Goal: Transaction & Acquisition: Purchase product/service

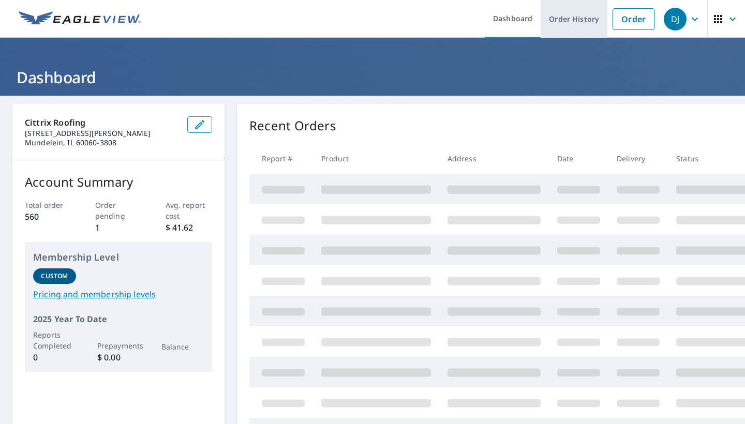
click at [577, 22] on link "Order History" at bounding box center [574, 19] width 67 height 38
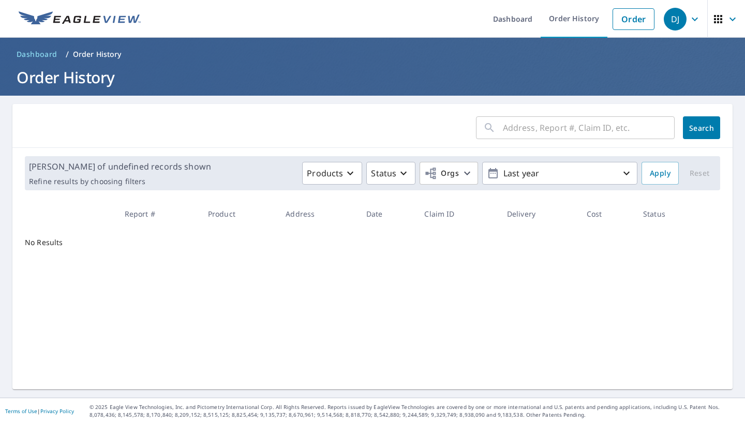
click at [515, 134] on input "text" at bounding box center [589, 127] width 172 height 29
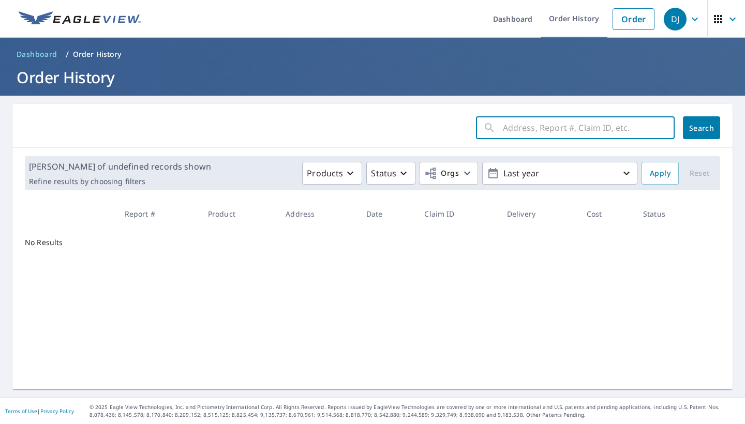
paste input "[STREET_ADDRESS][PERSON_NAME]"
drag, startPoint x: 526, startPoint y: 128, endPoint x: 581, endPoint y: 129, distance: 54.4
click at [581, 128] on input "[STREET_ADDRESS][PERSON_NAME]" at bounding box center [579, 127] width 152 height 29
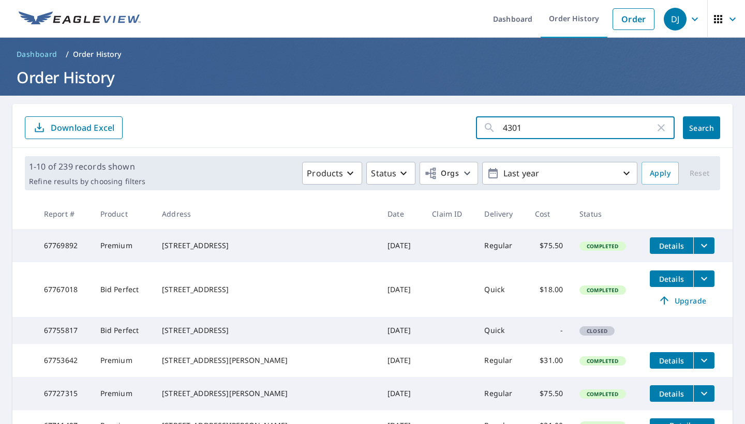
type input "4301"
click at [702, 128] on button "Search" at bounding box center [701, 127] width 37 height 23
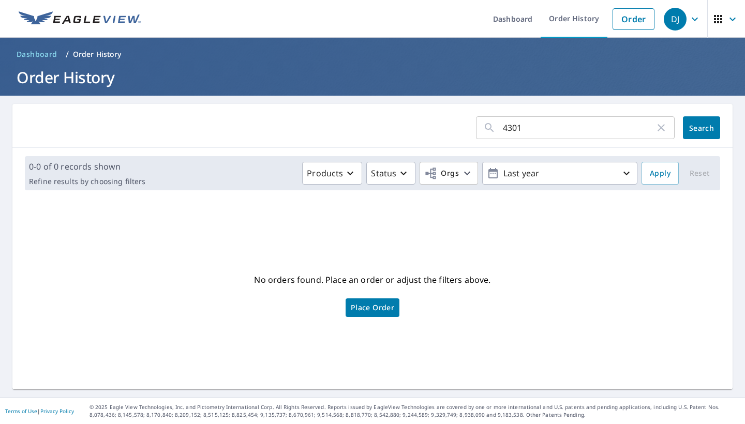
click at [384, 305] on span "Place Order" at bounding box center [372, 307] width 43 height 5
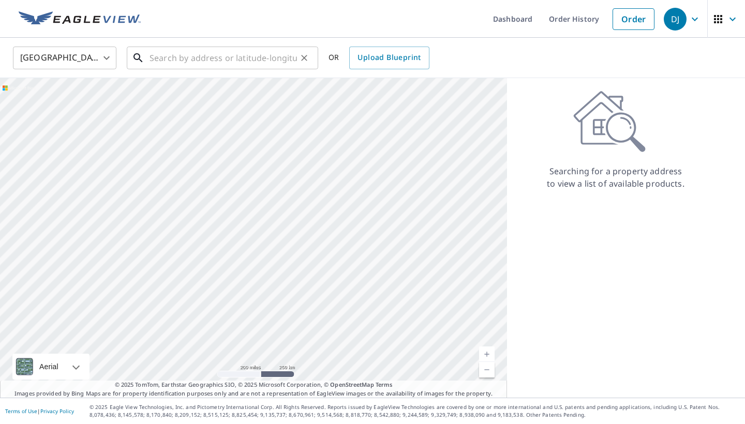
click at [243, 58] on input "text" at bounding box center [224, 57] width 148 height 29
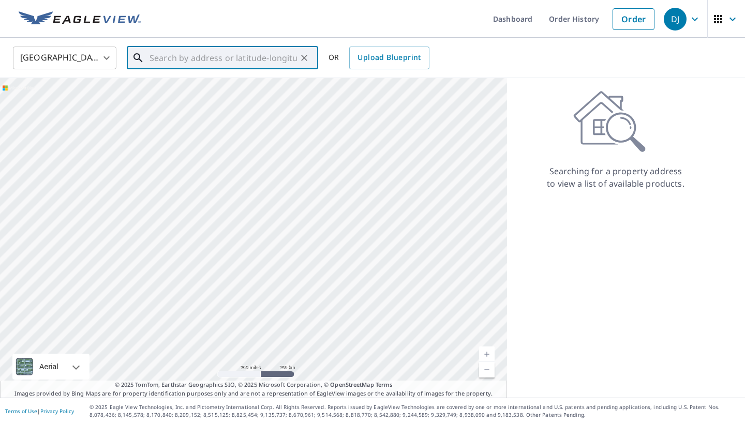
paste input "[STREET_ADDRESS][PERSON_NAME]"
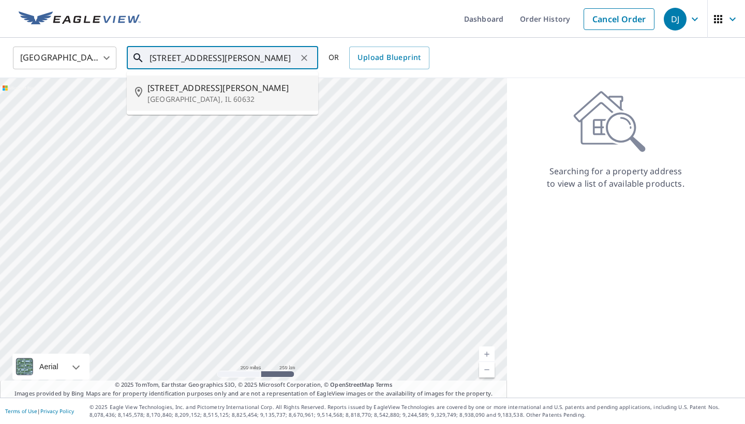
click at [227, 86] on span "[STREET_ADDRESS][PERSON_NAME]" at bounding box center [229, 88] width 163 height 12
type input "[STREET_ADDRESS][PERSON_NAME]"
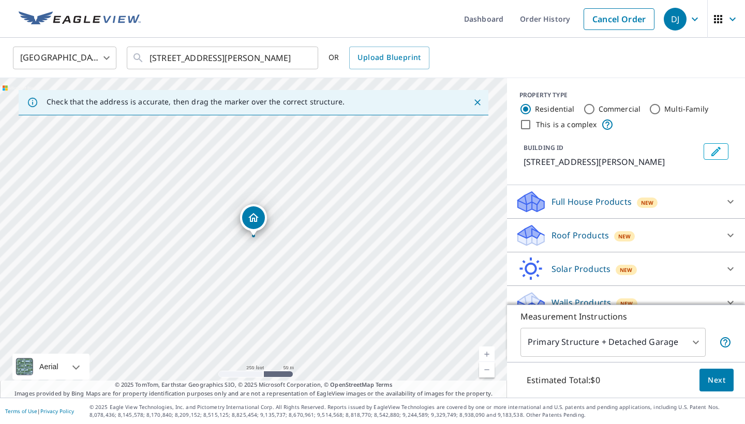
click at [569, 233] on p "Roof Products" at bounding box center [580, 235] width 57 height 12
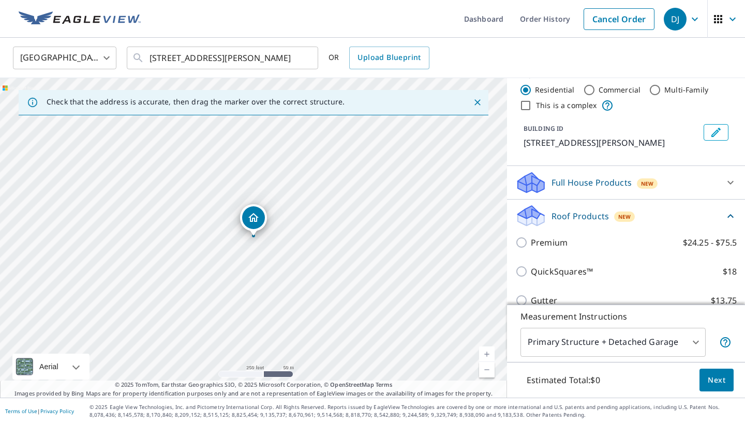
scroll to position [39, 0]
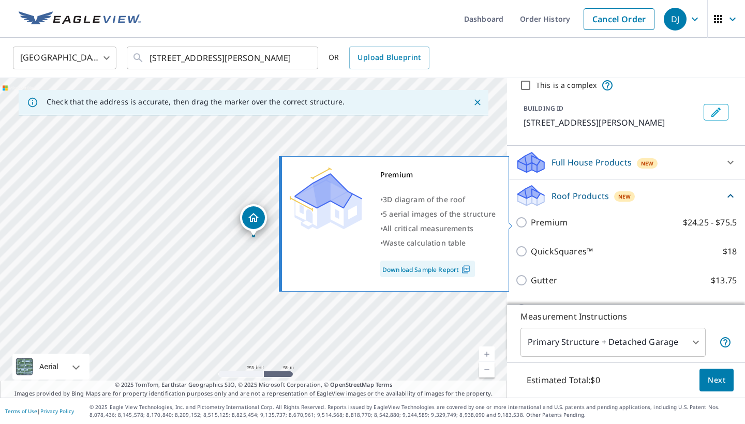
click at [522, 223] on input "Premium $24.25 - $75.5" at bounding box center [524, 222] width 16 height 12
checkbox input "true"
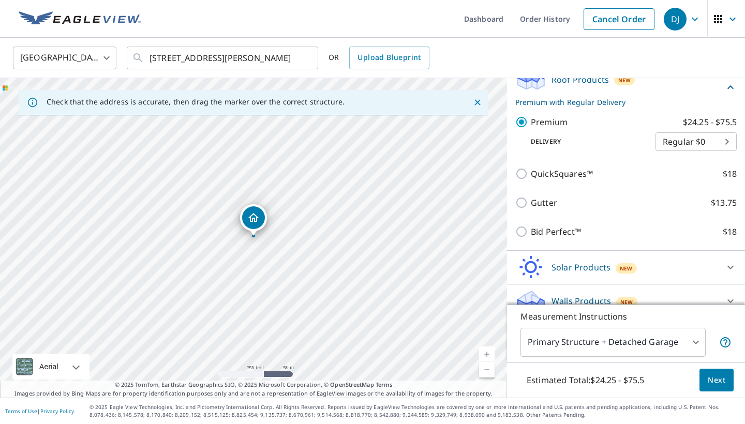
scroll to position [157, 0]
click at [720, 379] on span "Next" at bounding box center [717, 380] width 18 height 13
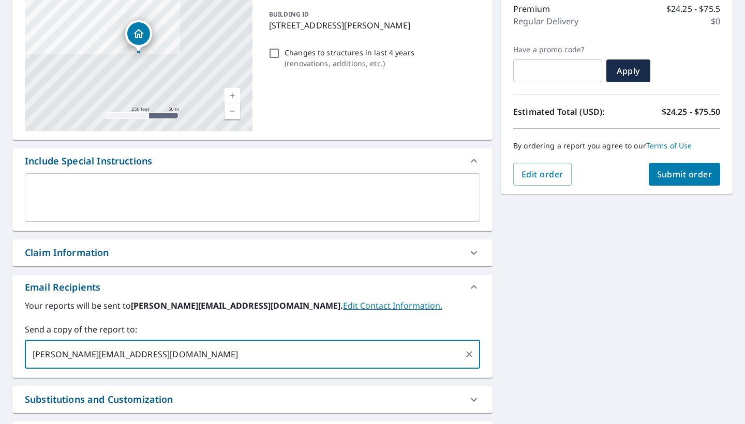
scroll to position [107, 0]
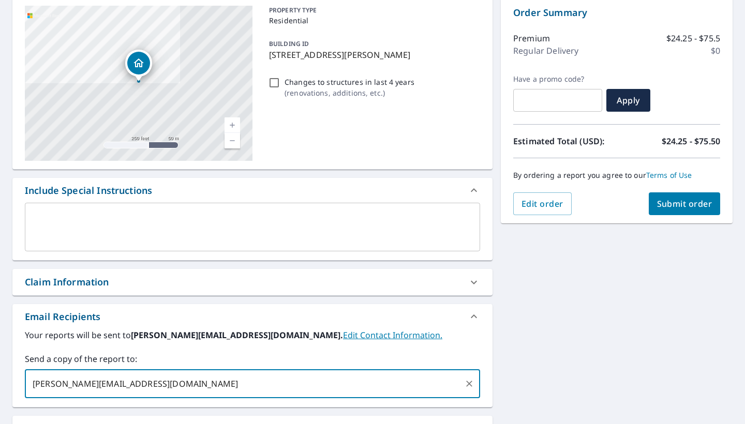
type input "[PERSON_NAME][EMAIL_ADDRESS][DOMAIN_NAME]"
click at [546, 50] on p "Regular Delivery" at bounding box center [546, 51] width 65 height 12
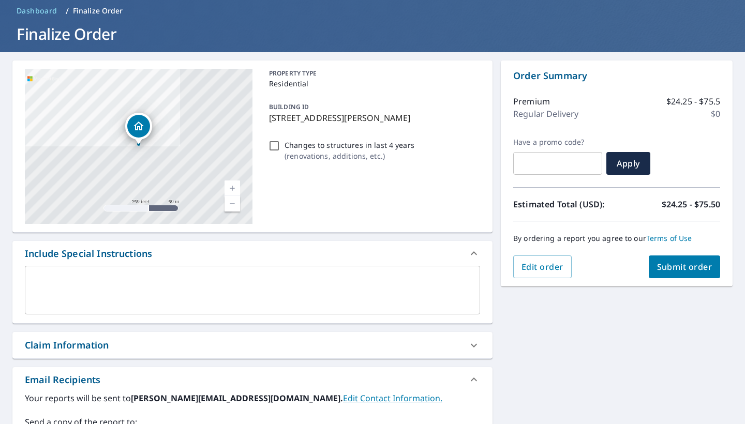
scroll to position [27, 0]
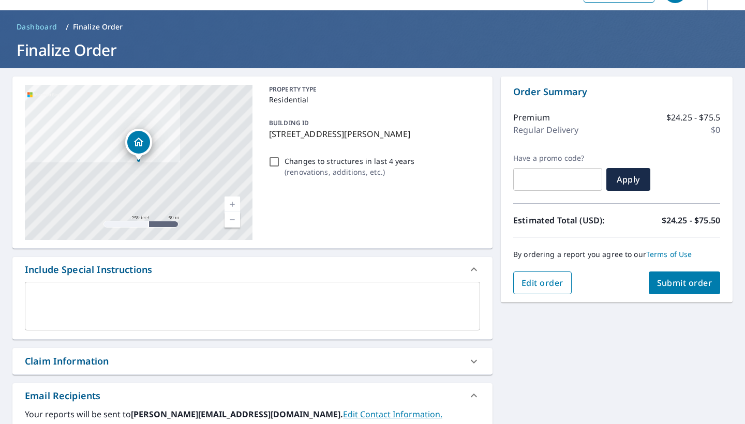
click at [548, 286] on span "Edit order" at bounding box center [543, 282] width 42 height 11
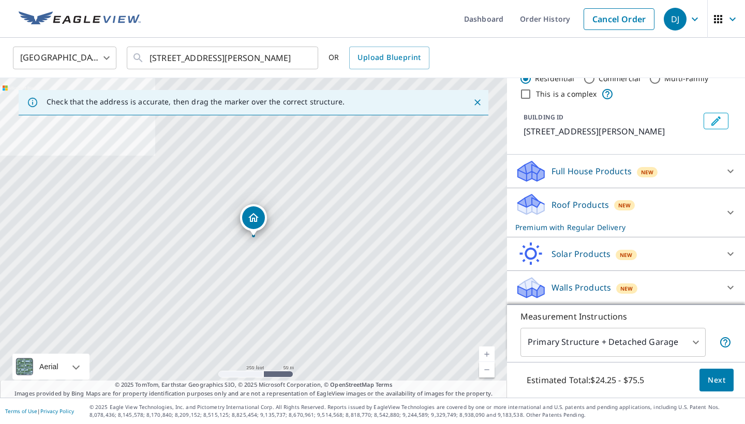
scroll to position [31, 0]
click at [558, 201] on p "Roof Products" at bounding box center [580, 205] width 57 height 12
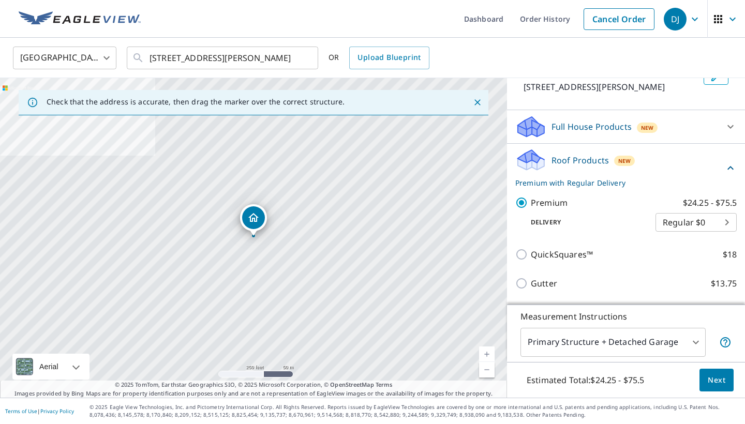
scroll to position [111, 0]
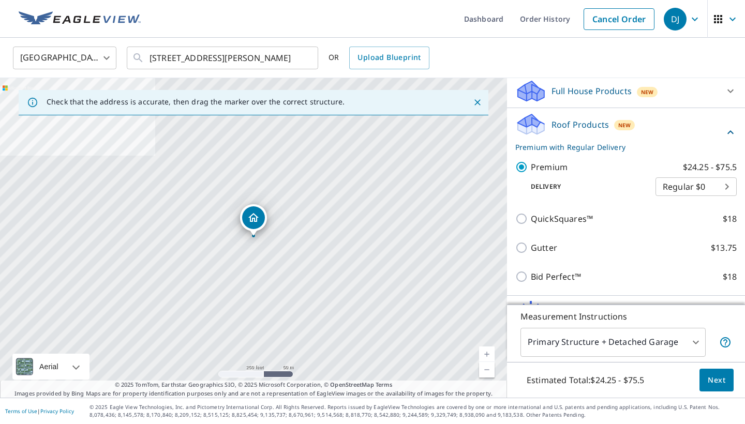
click at [680, 190] on body "DJ DJ Dashboard Order History Cancel Order DJ United States [GEOGRAPHIC_DATA] ​…" at bounding box center [372, 212] width 745 height 424
click at [678, 203] on li "Express $26.5" at bounding box center [696, 205] width 81 height 19
type input "4"
click at [722, 378] on span "Next" at bounding box center [717, 380] width 18 height 13
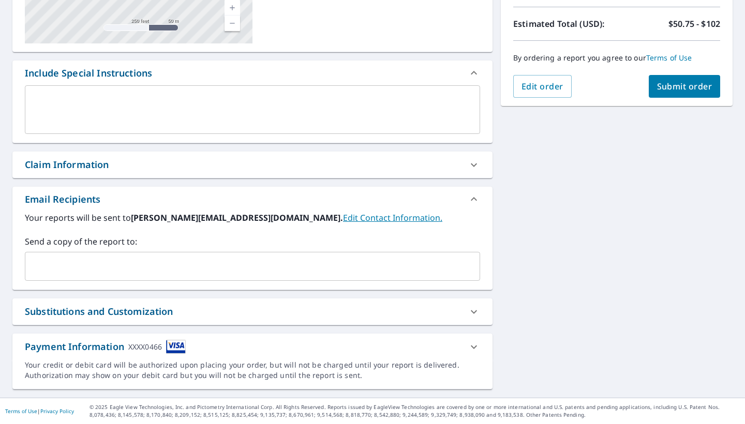
scroll to position [224, 0]
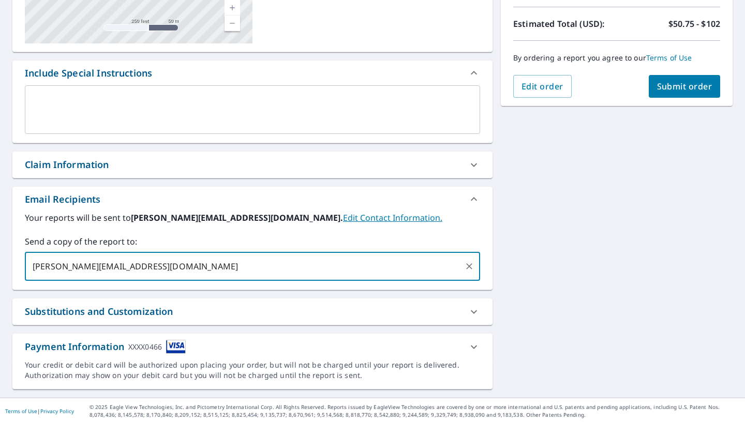
type input "[PERSON_NAME][EMAIL_ADDRESS][DOMAIN_NAME]"
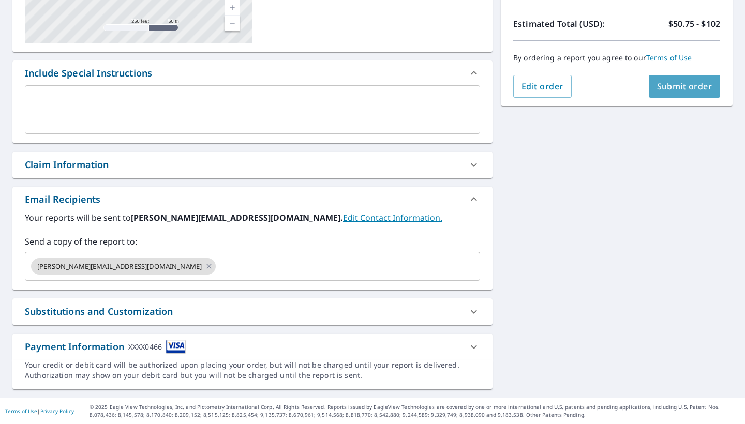
click at [673, 89] on span "Submit order" at bounding box center [684, 86] width 55 height 11
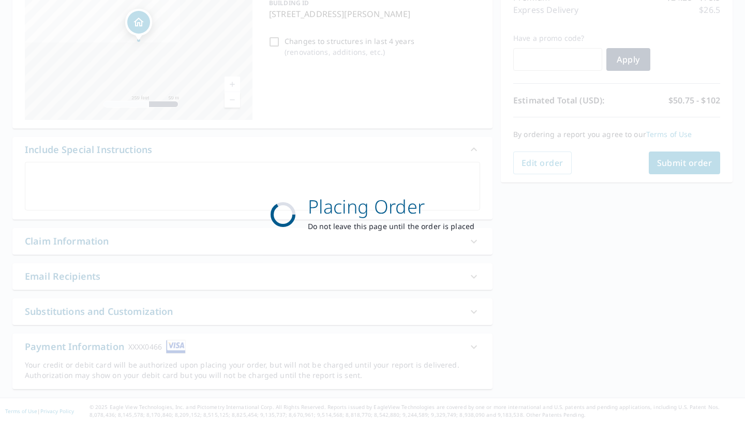
scroll to position [148, 0]
